Goal: Complete application form

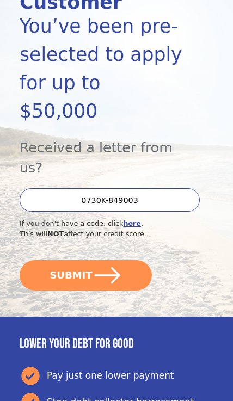
scroll to position [164, 0]
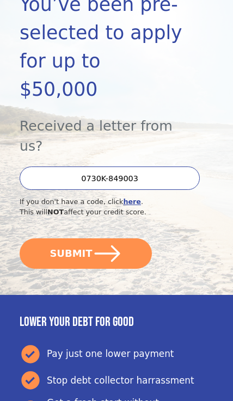
click at [125, 238] on button "SUBMIT" at bounding box center [86, 253] width 132 height 30
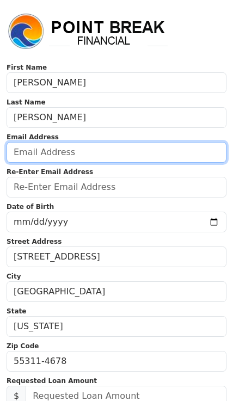
click at [122, 153] on input "email" at bounding box center [117, 152] width 220 height 21
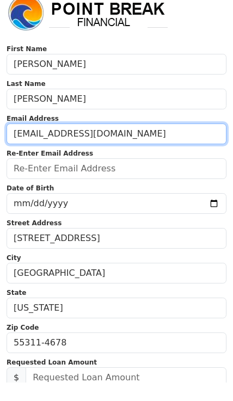
type input "c34wells@yahoo.com"
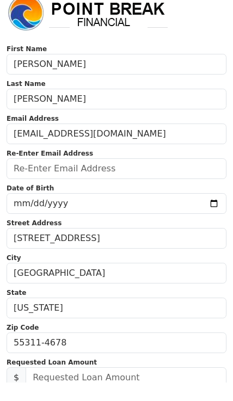
click at [148, 177] on input "email" at bounding box center [117, 187] width 220 height 21
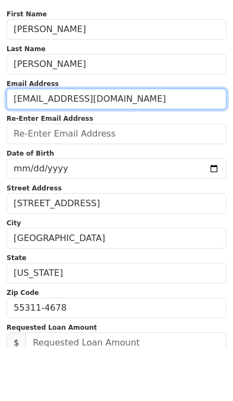
click at [84, 142] on input "c34wells@yahoo.com" at bounding box center [117, 152] width 220 height 21
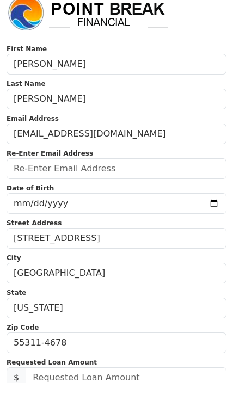
click at [70, 177] on input "email" at bounding box center [117, 187] width 220 height 21
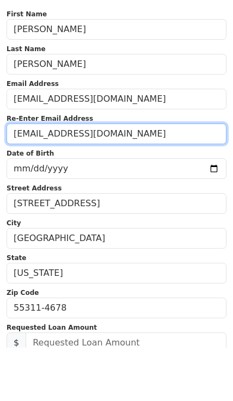
type input "c34wells@yahoo.com"
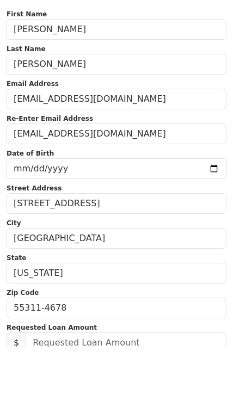
click at [169, 212] on input "date" at bounding box center [117, 222] width 220 height 21
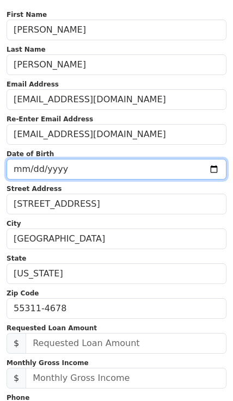
scroll to position [53, 0]
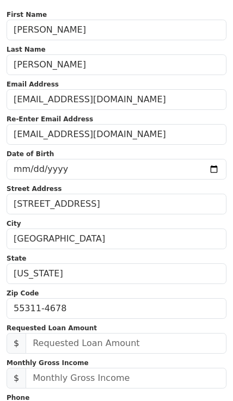
click at [124, 170] on input "1974-01-16" at bounding box center [117, 169] width 220 height 21
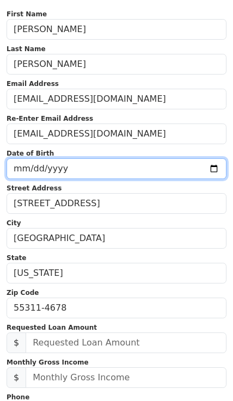
type input "1974-01-28"
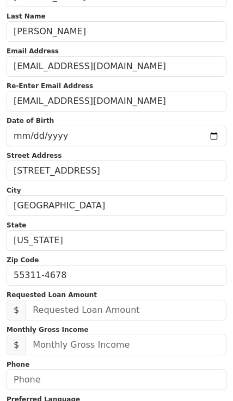
scroll to position [86, 0]
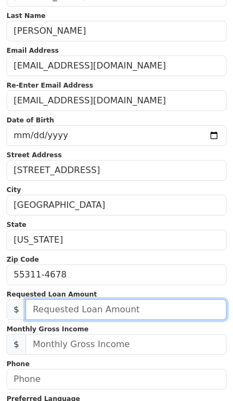
click at [127, 304] on input "text" at bounding box center [126, 309] width 201 height 21
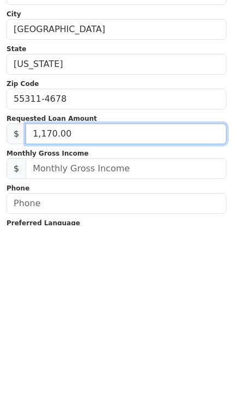
type input "11,700.00"
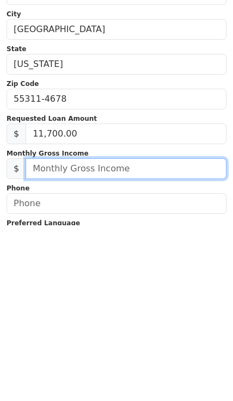
click at [122, 334] on input "text" at bounding box center [126, 344] width 201 height 21
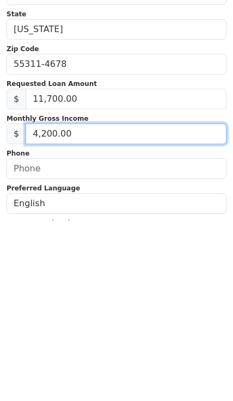
type input "42,000.00"
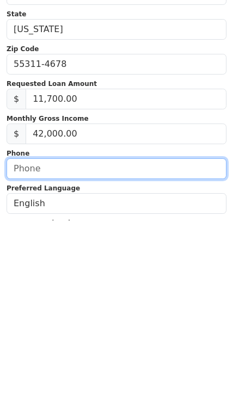
click at [169, 339] on input "text" at bounding box center [117, 349] width 220 height 21
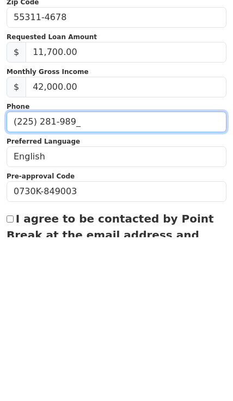
type input "(225) 281-9899"
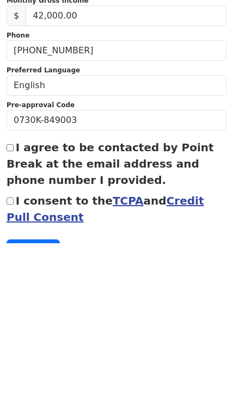
click at [10, 302] on input "I agree to be contacted by Point Break at the email address and phone number I …" at bounding box center [10, 305] width 7 height 7
checkbox input "true"
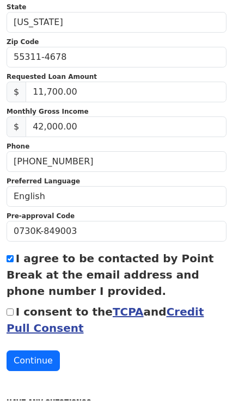
scroll to position [303, 0]
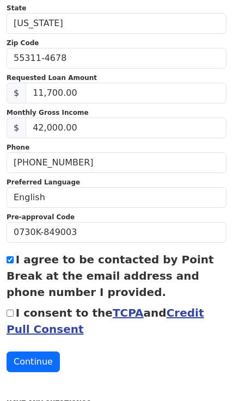
click at [7, 304] on form "First Name Christopher Last Name Wells Email Address c34wells@yahoo.com Re-Ente…" at bounding box center [117, 66] width 220 height 612
click at [11, 309] on input "I consent to the TCPA and Credit Pull Consent" at bounding box center [10, 312] width 7 height 7
checkbox input "true"
click at [38, 356] on button "Continue" at bounding box center [33, 361] width 53 height 21
